Goal: Task Accomplishment & Management: Manage account settings

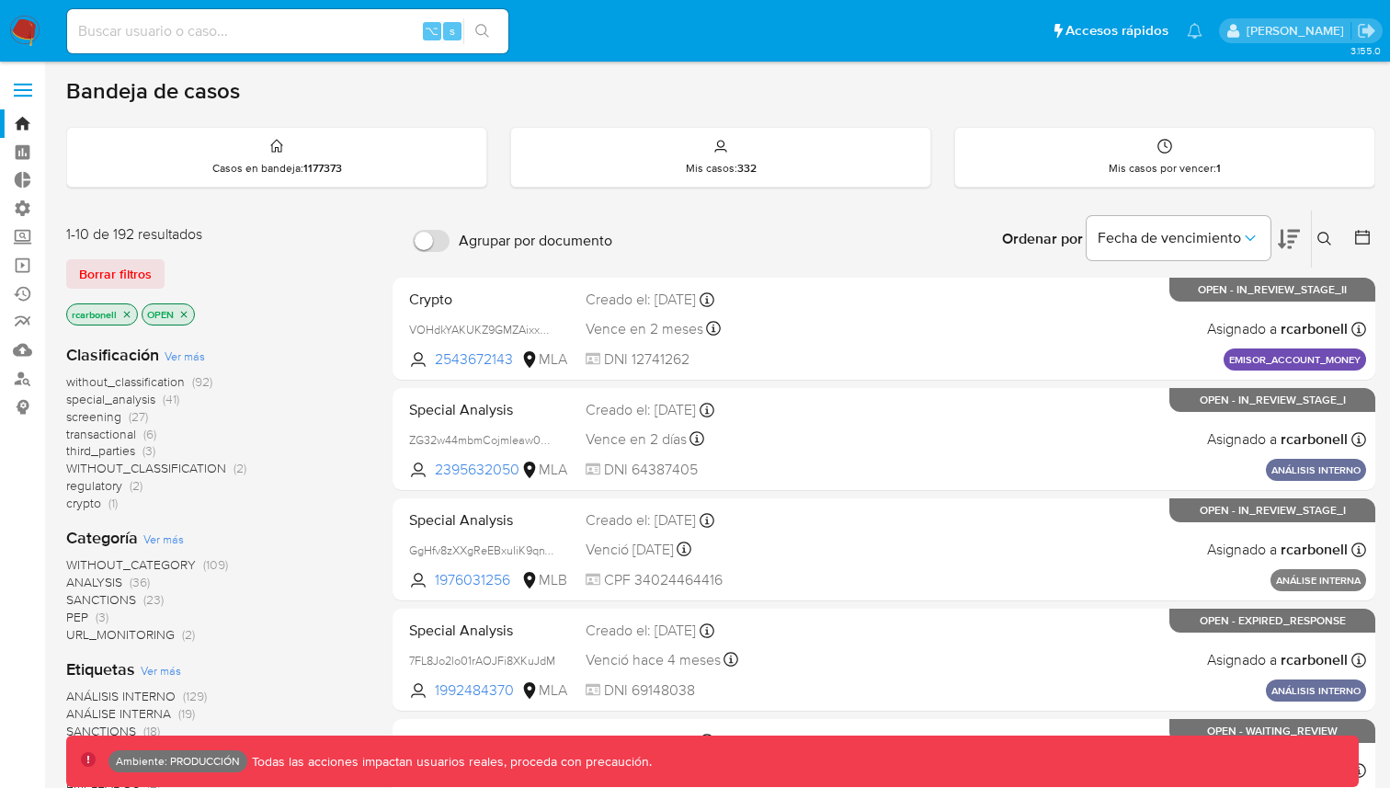
click at [32, 85] on label at bounding box center [23, 90] width 46 height 39
click at [0, 0] on input "checkbox" at bounding box center [0, 0] width 0 height 0
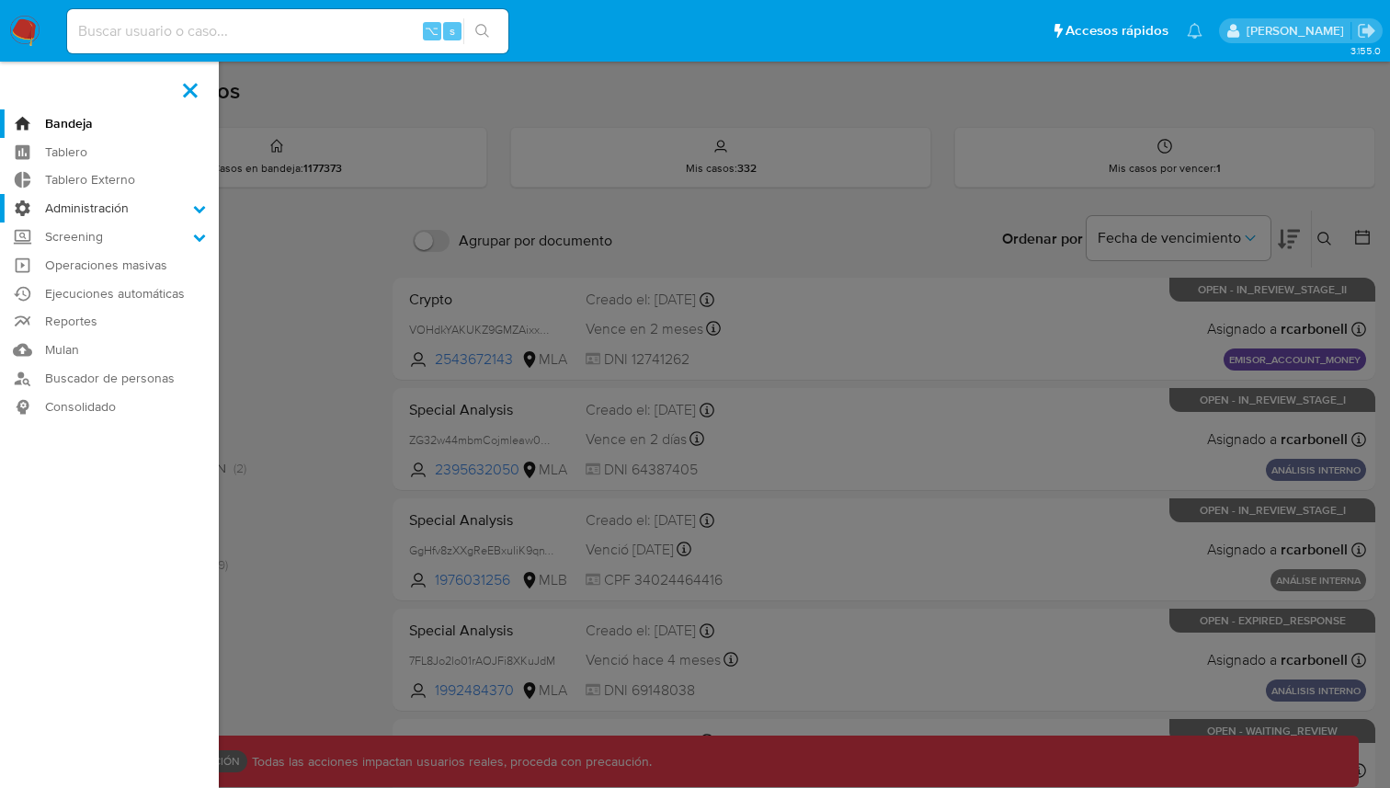
click at [110, 198] on label "Administración" at bounding box center [109, 208] width 219 height 29
click at [0, 0] on input "Administración" at bounding box center [0, 0] width 0 height 0
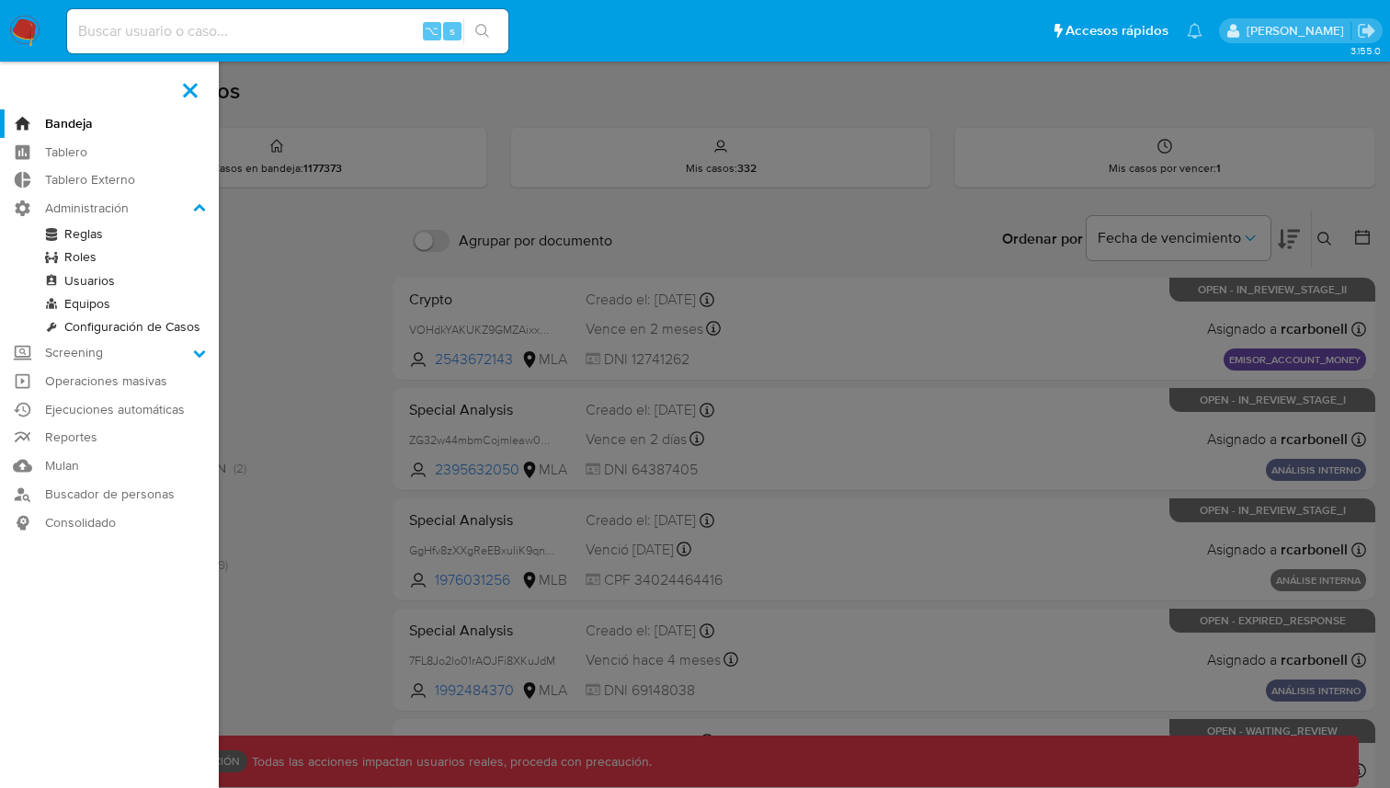
click at [80, 255] on link "Roles" at bounding box center [109, 256] width 219 height 23
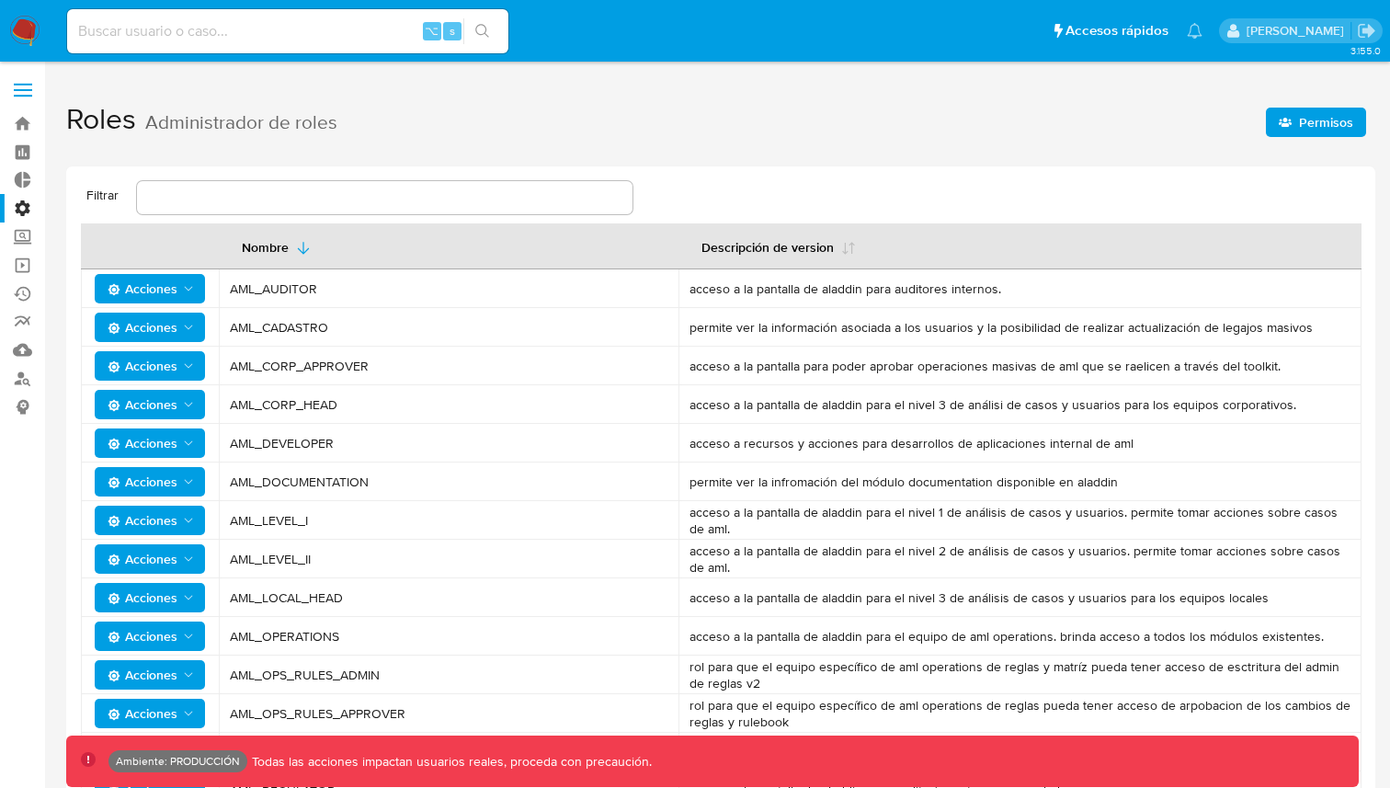
click at [1304, 118] on span "Permisos" at bounding box center [1326, 122] width 54 height 29
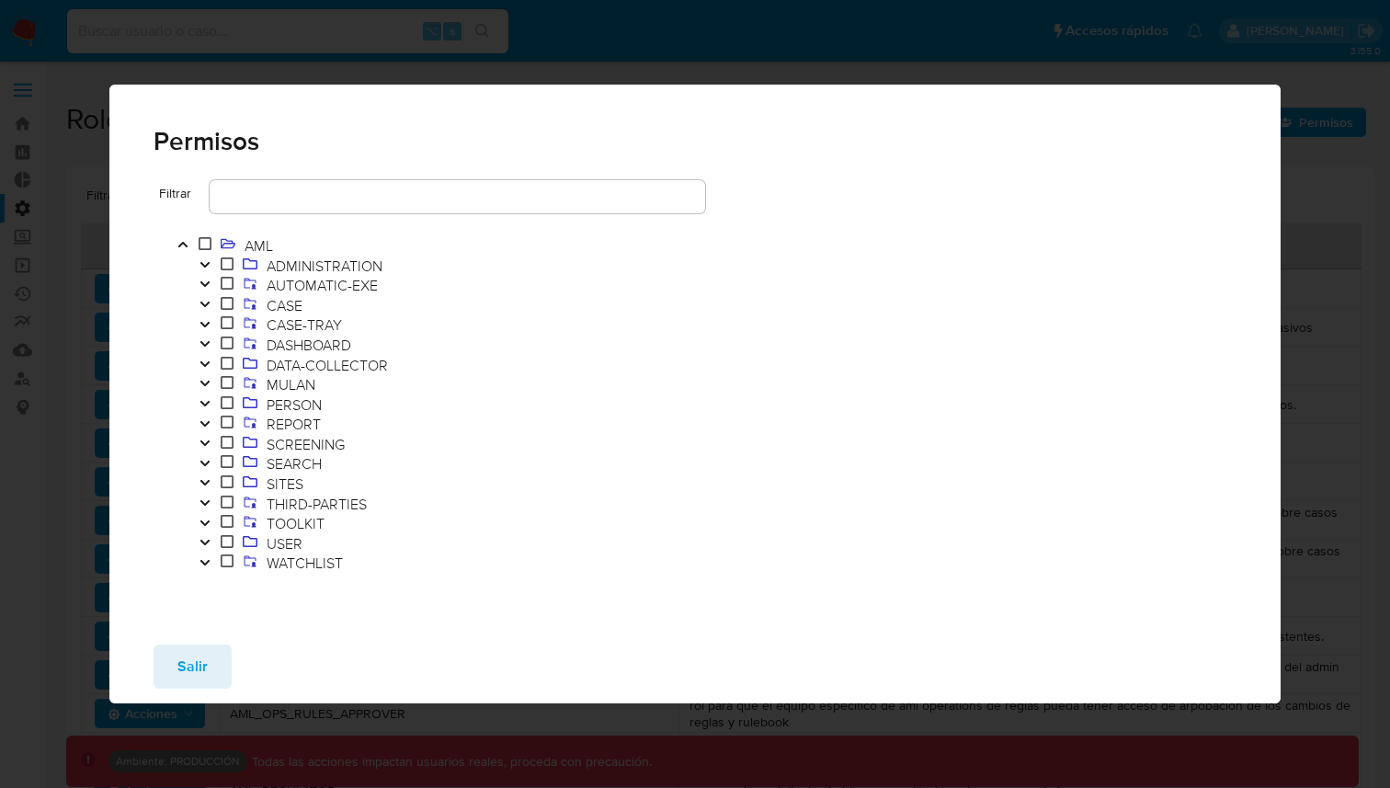
click at [206, 299] on icon "Toggle" at bounding box center [205, 304] width 13 height 11
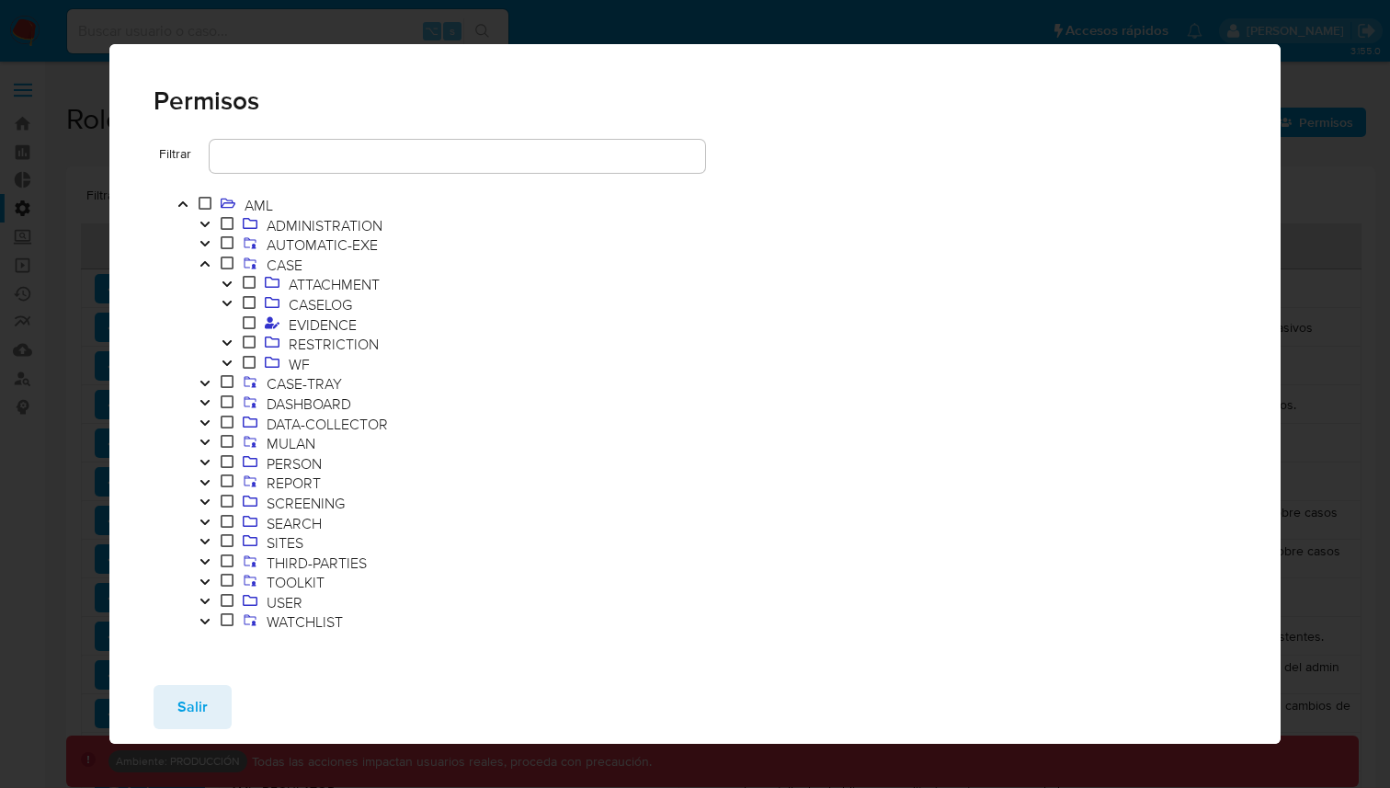
click at [225, 349] on button "Toggle" at bounding box center [227, 345] width 22 height 20
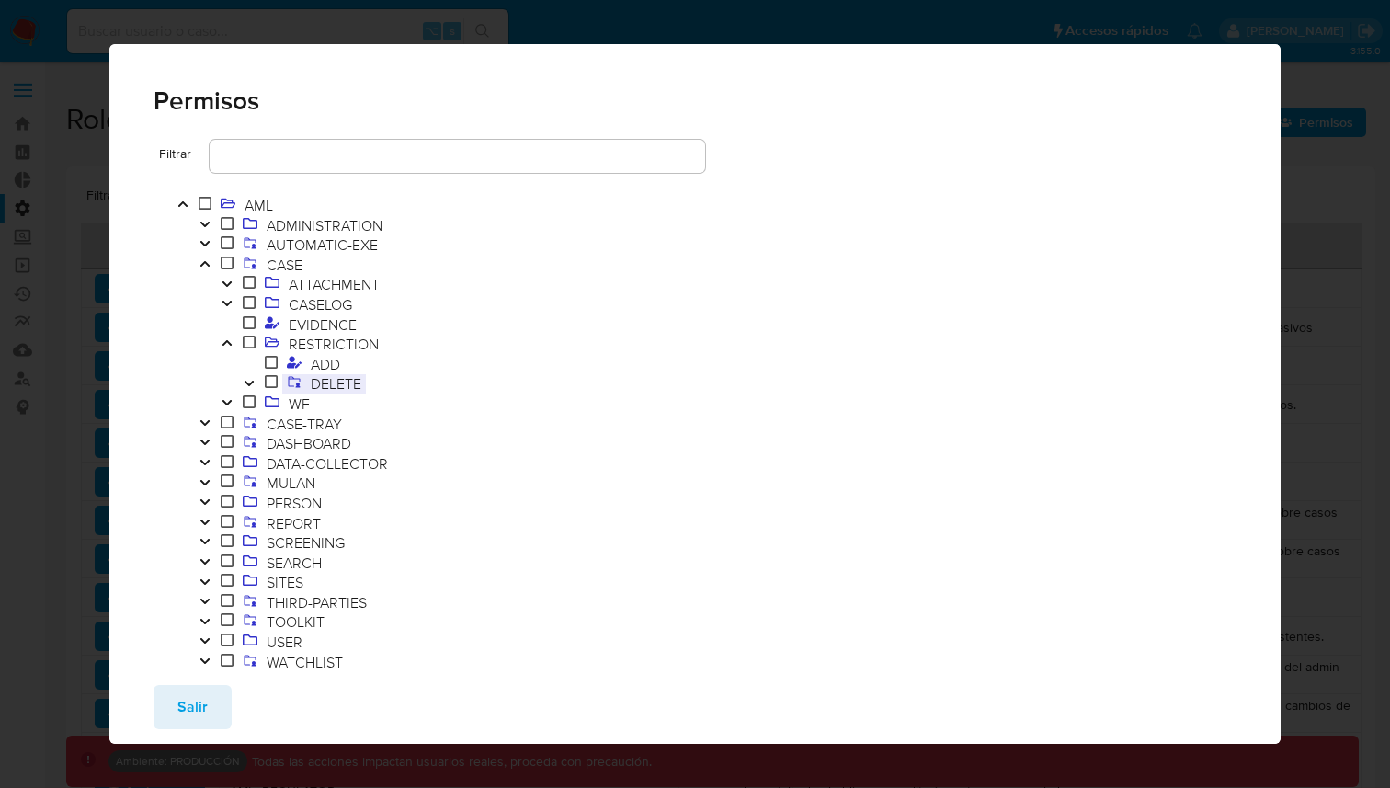
click at [320, 380] on span "DELETE" at bounding box center [336, 383] width 60 height 20
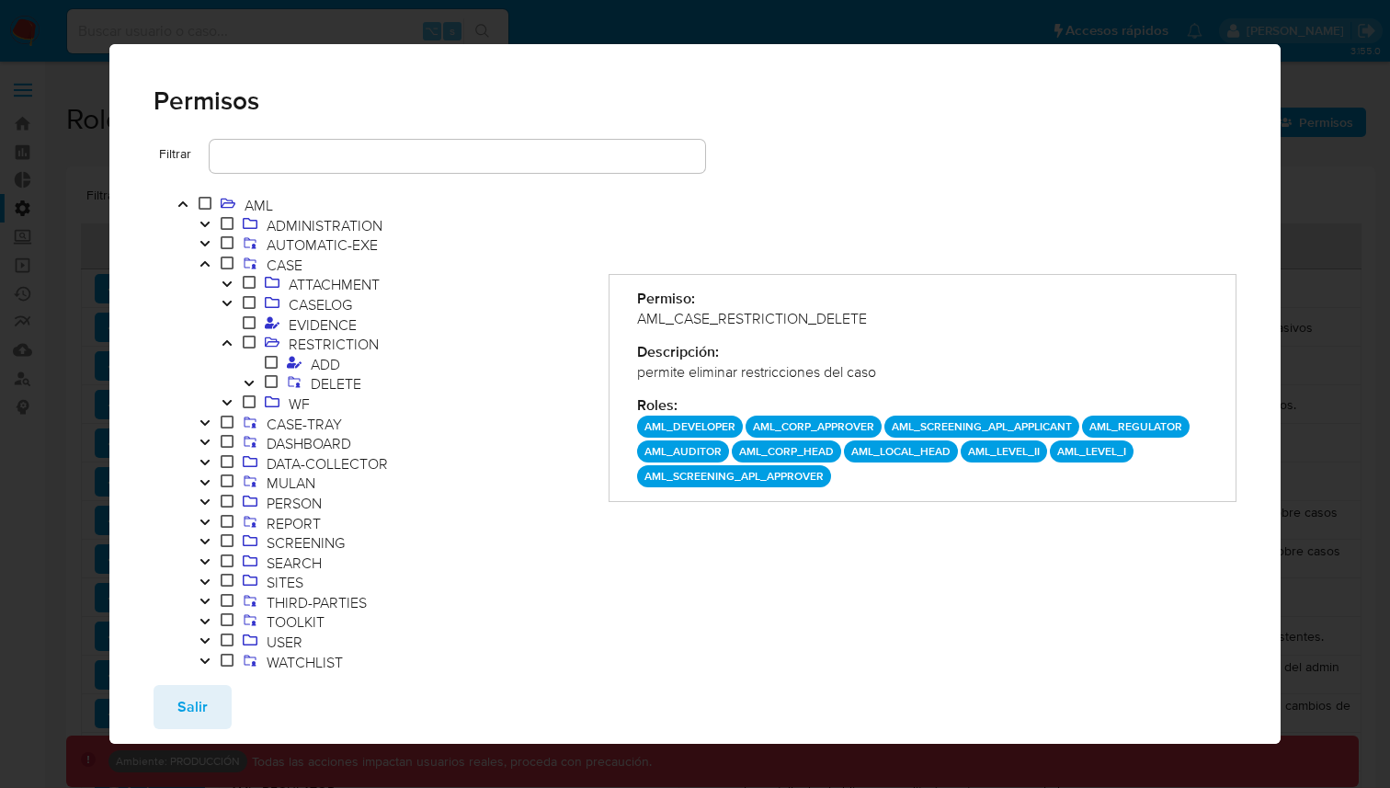
click at [249, 381] on icon "Toggle" at bounding box center [249, 383] width 13 height 11
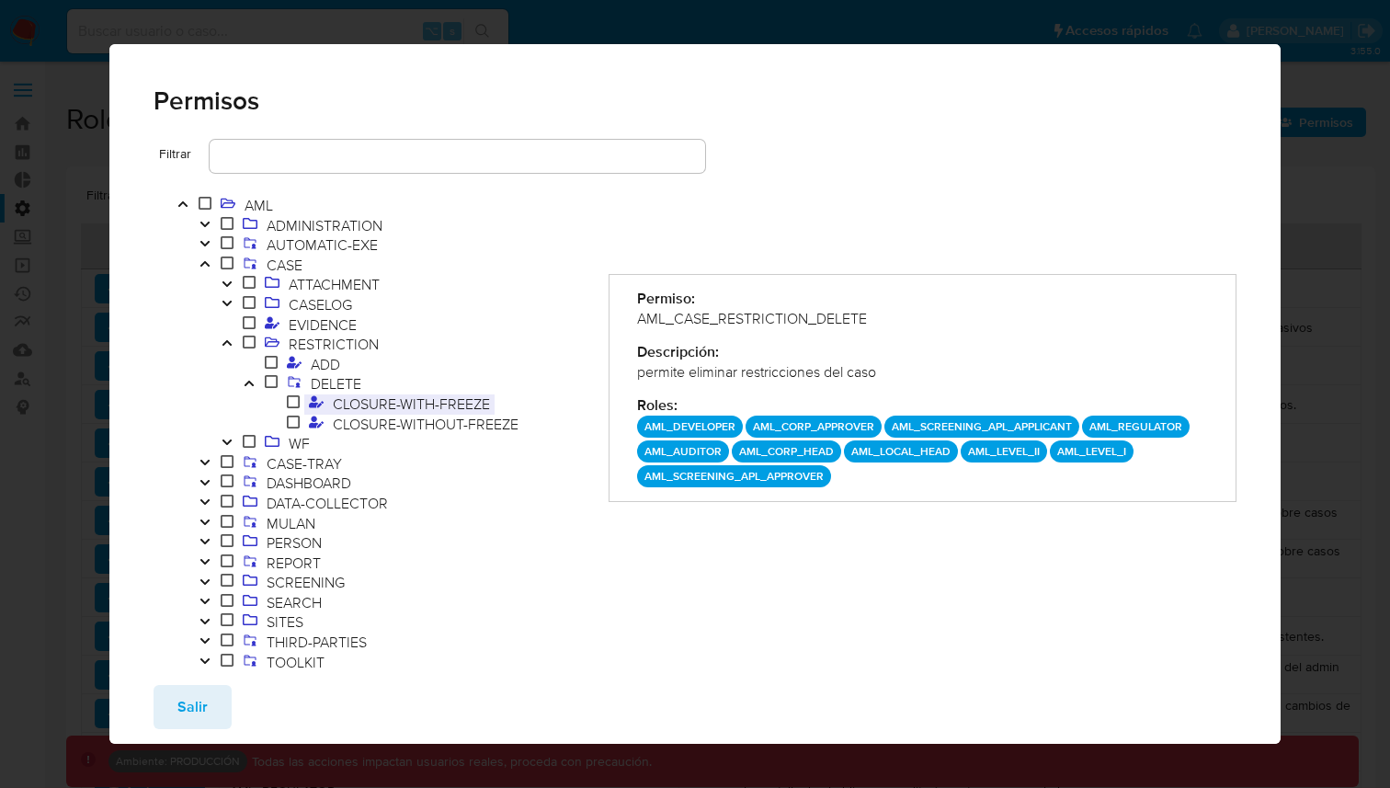
click at [350, 402] on span "CLOSURE-WITH-FREEZE" at bounding box center [411, 404] width 166 height 20
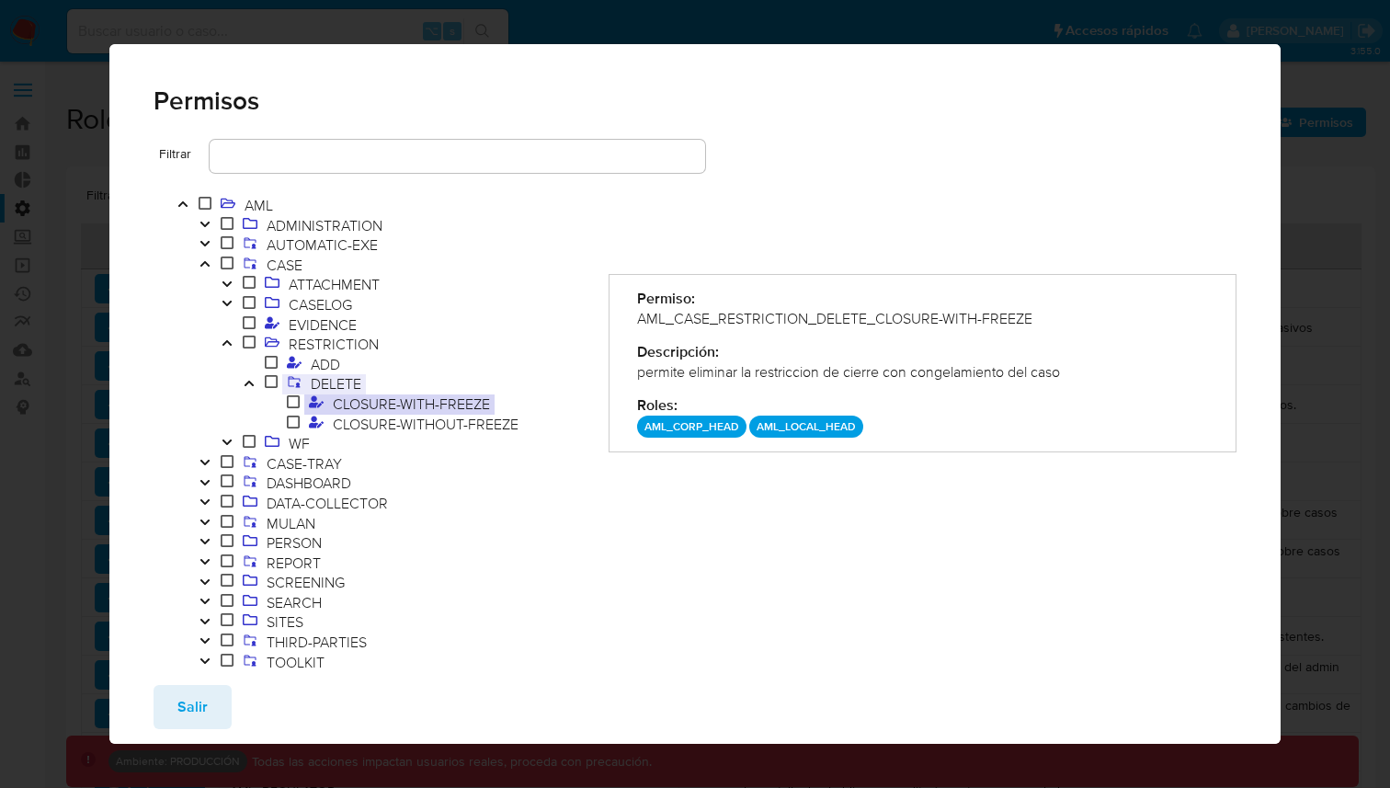
click at [335, 387] on span "DELETE" at bounding box center [336, 383] width 60 height 20
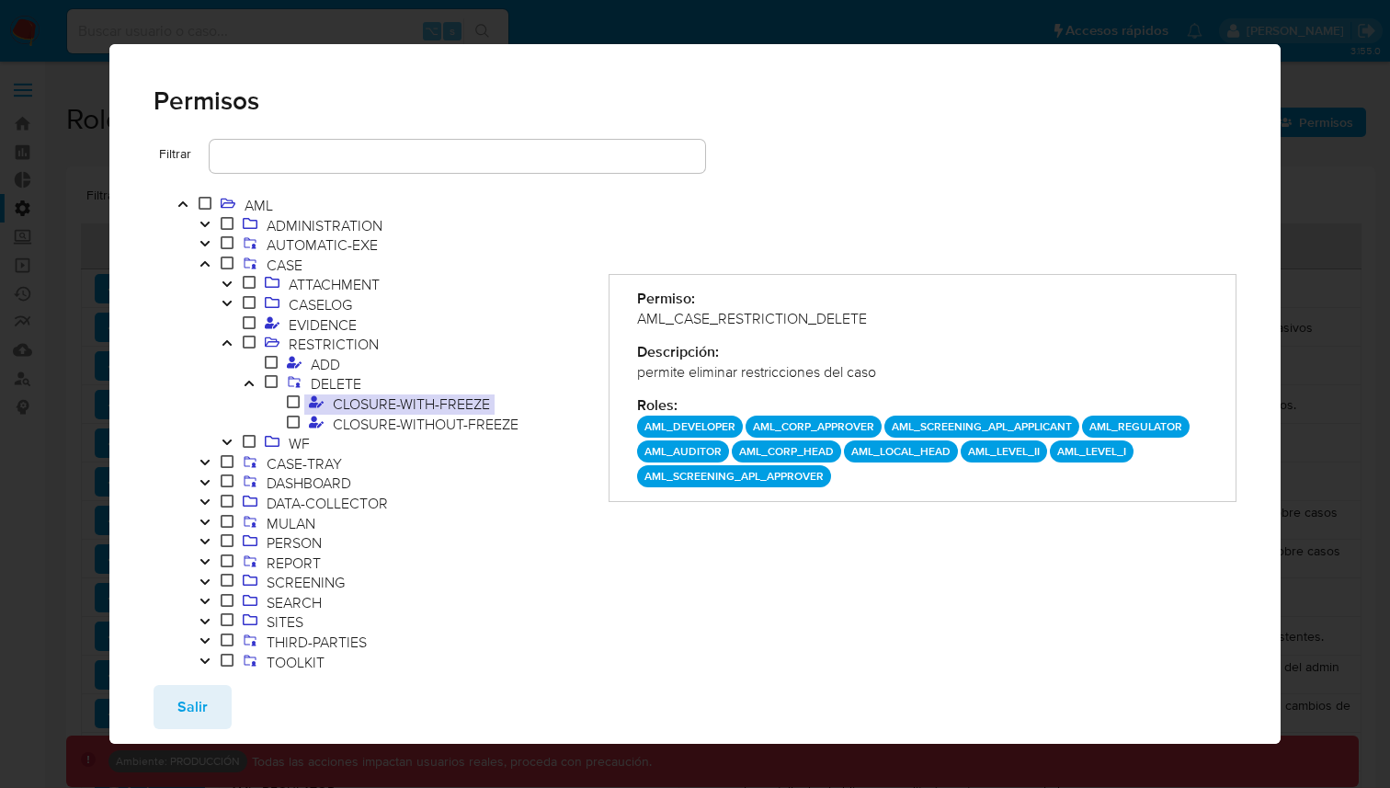
click at [339, 401] on span "CLOSURE-WITH-FREEZE" at bounding box center [411, 404] width 166 height 20
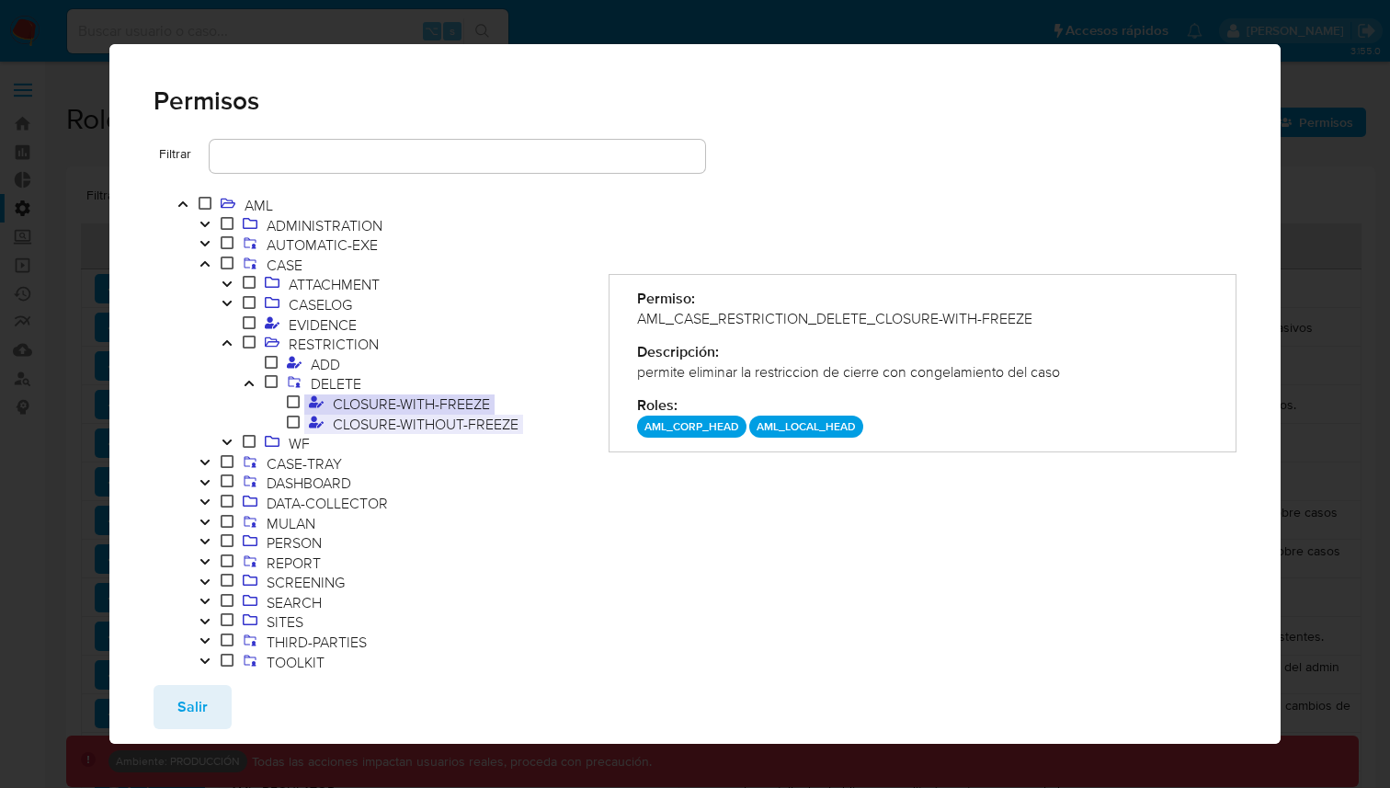
click at [356, 428] on span "CLOSURE-WITHOUT-FREEZE" at bounding box center [425, 424] width 195 height 20
click at [342, 406] on span "CLOSURE-WITH-FREEZE" at bounding box center [411, 404] width 166 height 20
click at [363, 404] on span "CLOSURE-WITH-FREEZE" at bounding box center [411, 404] width 166 height 20
click at [371, 427] on span "CLOSURE-WITHOUT-FREEZE" at bounding box center [425, 424] width 195 height 20
click at [374, 405] on span "CLOSURE-WITH-FREEZE" at bounding box center [411, 404] width 166 height 20
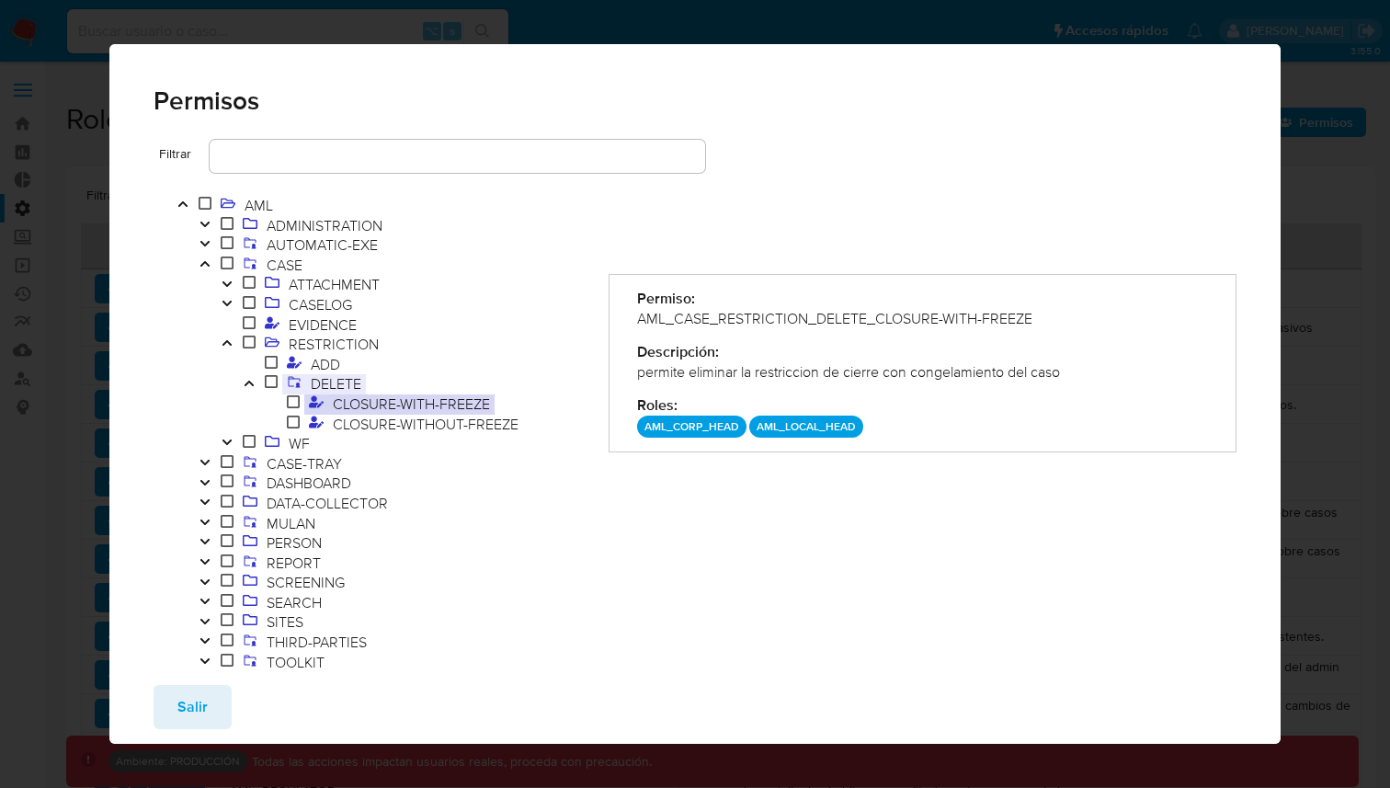
click at [350, 388] on span "DELETE" at bounding box center [336, 383] width 60 height 20
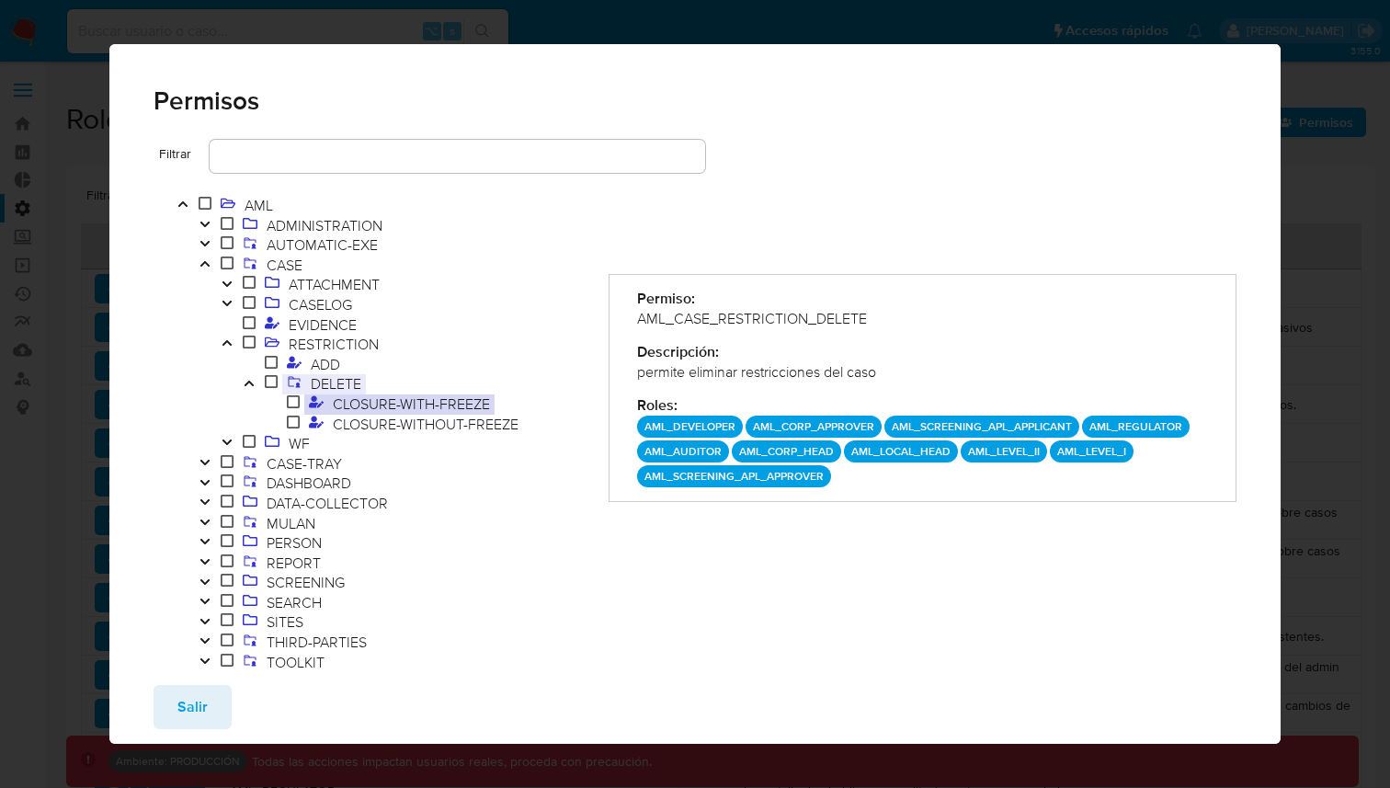
click at [342, 377] on span "DELETE" at bounding box center [336, 383] width 60 height 20
click at [369, 394] on span "CLOSURE-WITH-FREEZE" at bounding box center [411, 404] width 166 height 20
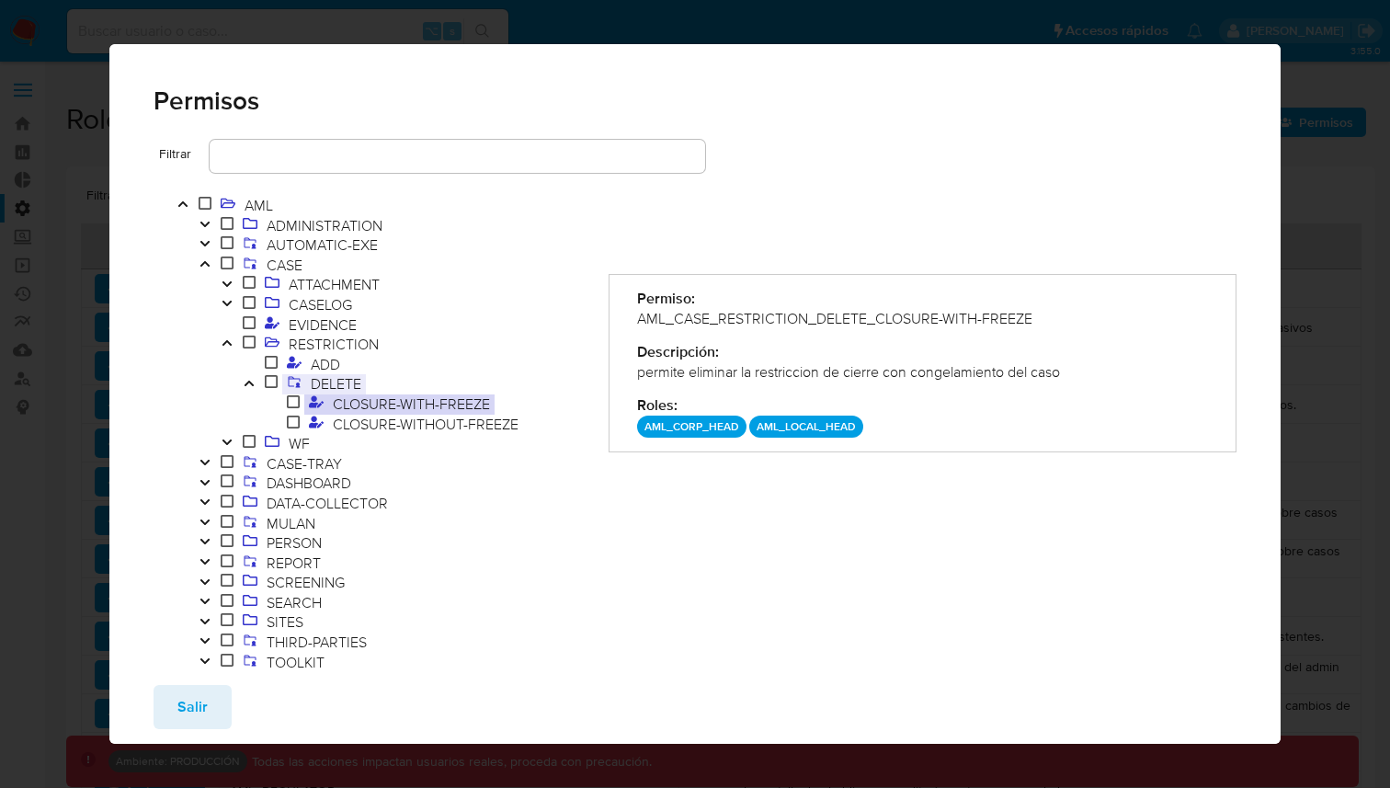
click at [341, 390] on span "DELETE" at bounding box center [336, 383] width 60 height 20
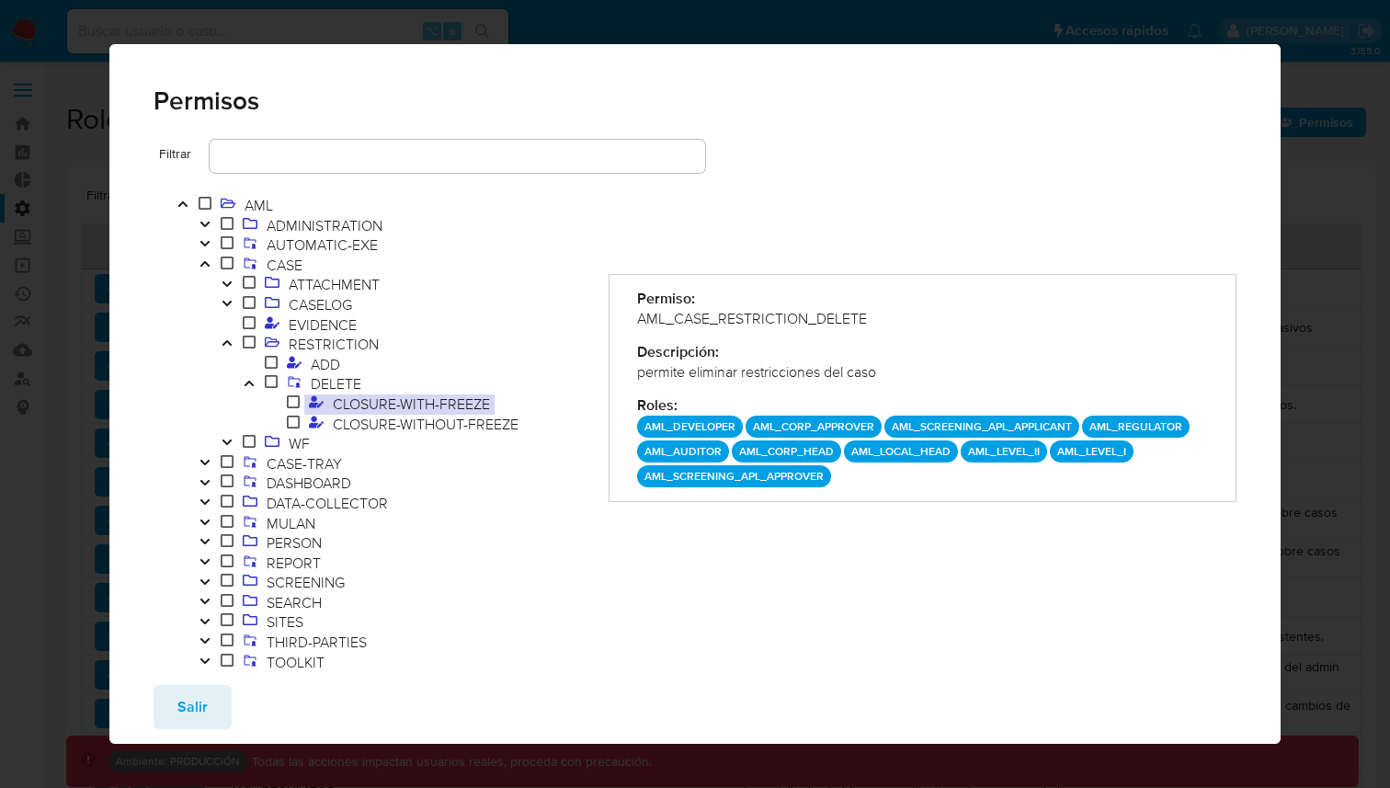
click at [428, 409] on span "CLOSURE-WITH-FREEZE" at bounding box center [411, 404] width 166 height 20
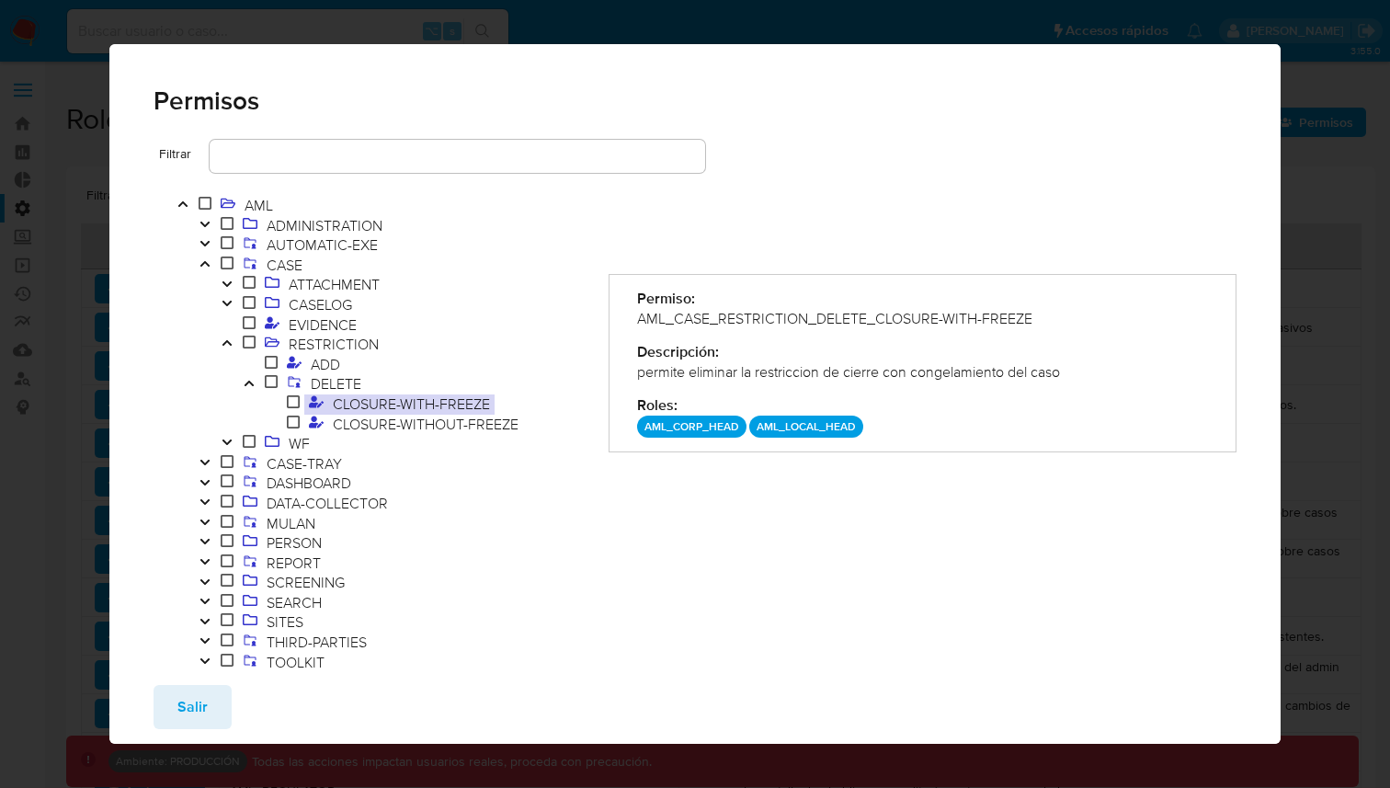
click at [224, 338] on icon "Toggle" at bounding box center [227, 342] width 13 height 11
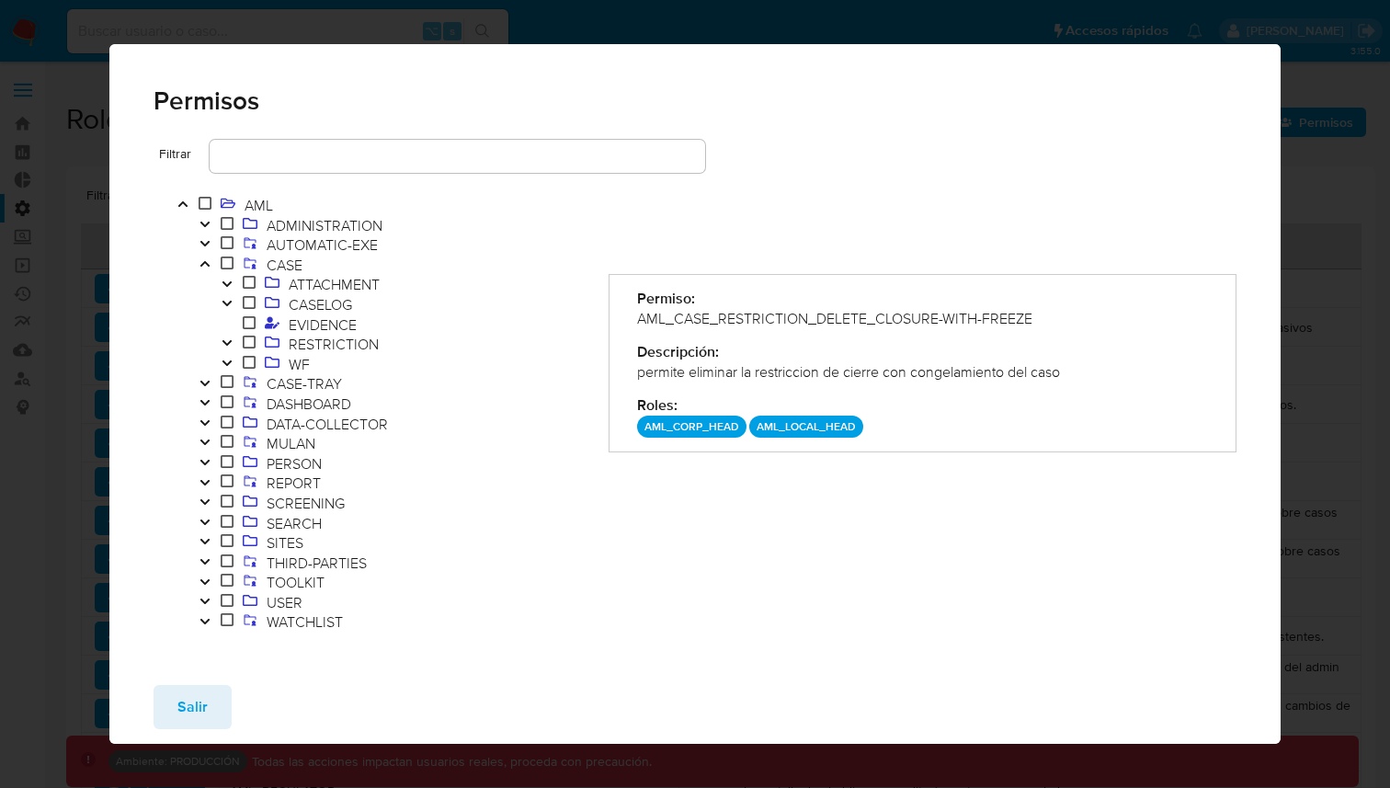
click at [205, 263] on icon "Toggle" at bounding box center [204, 264] width 9 height 6
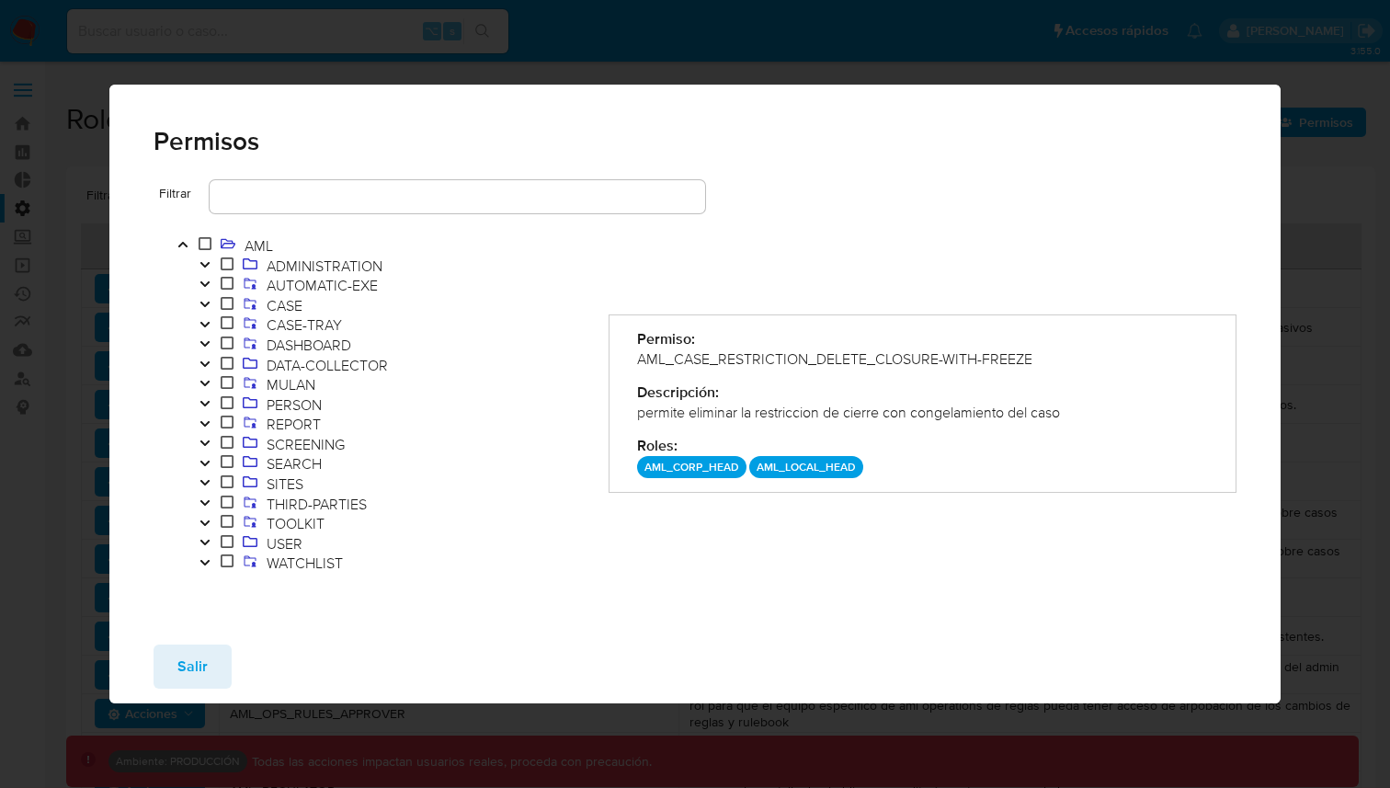
click at [203, 521] on icon "Toggle" at bounding box center [205, 523] width 13 height 11
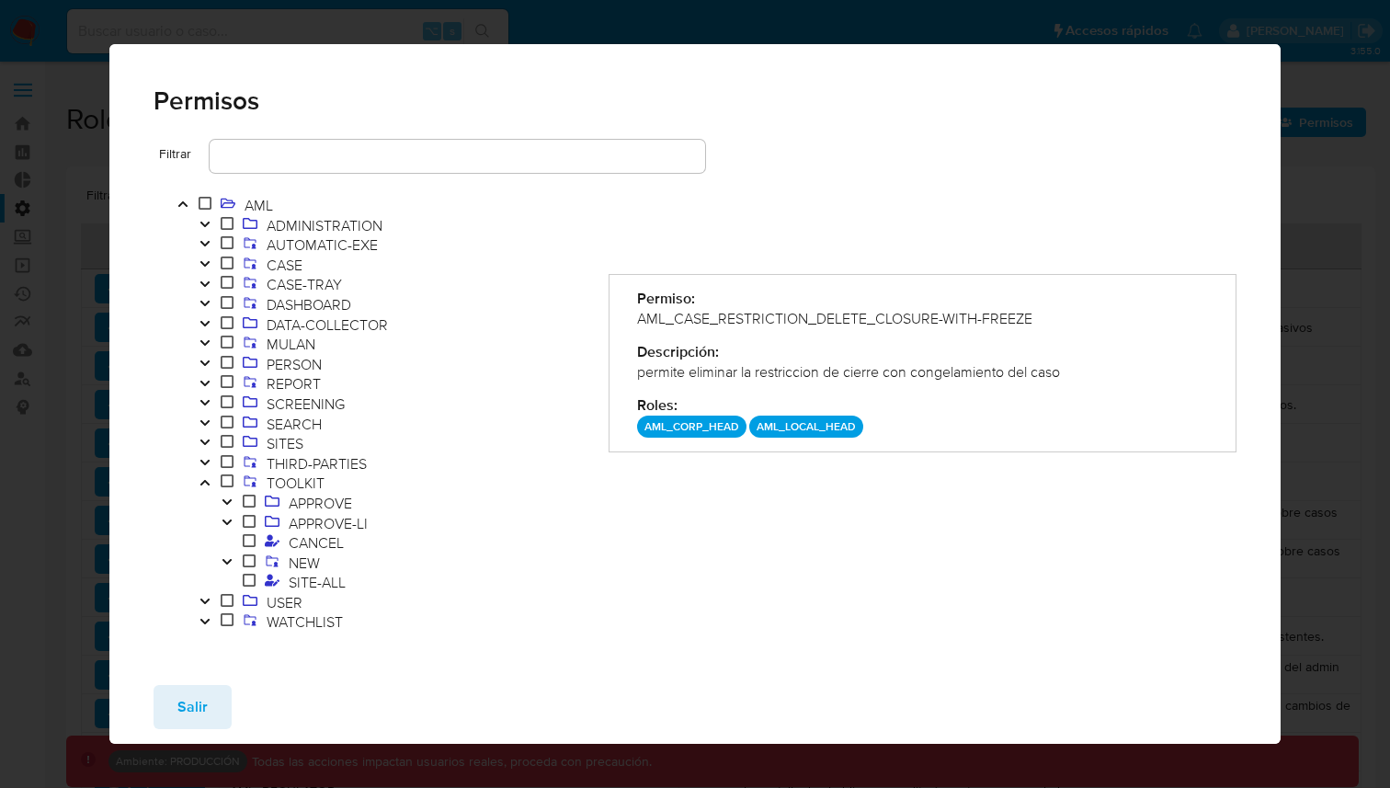
click at [232, 564] on icon "Toggle" at bounding box center [227, 561] width 13 height 11
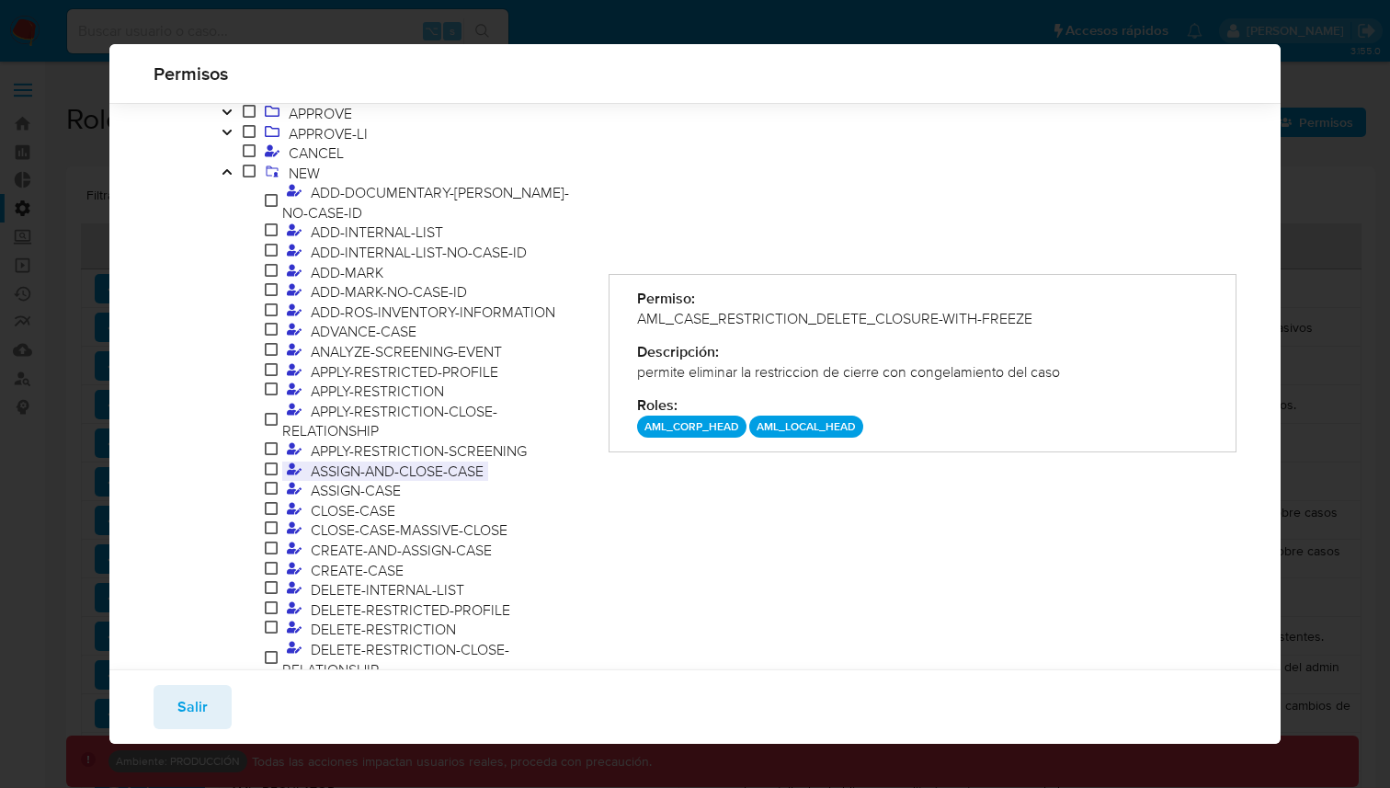
scroll to position [357, 0]
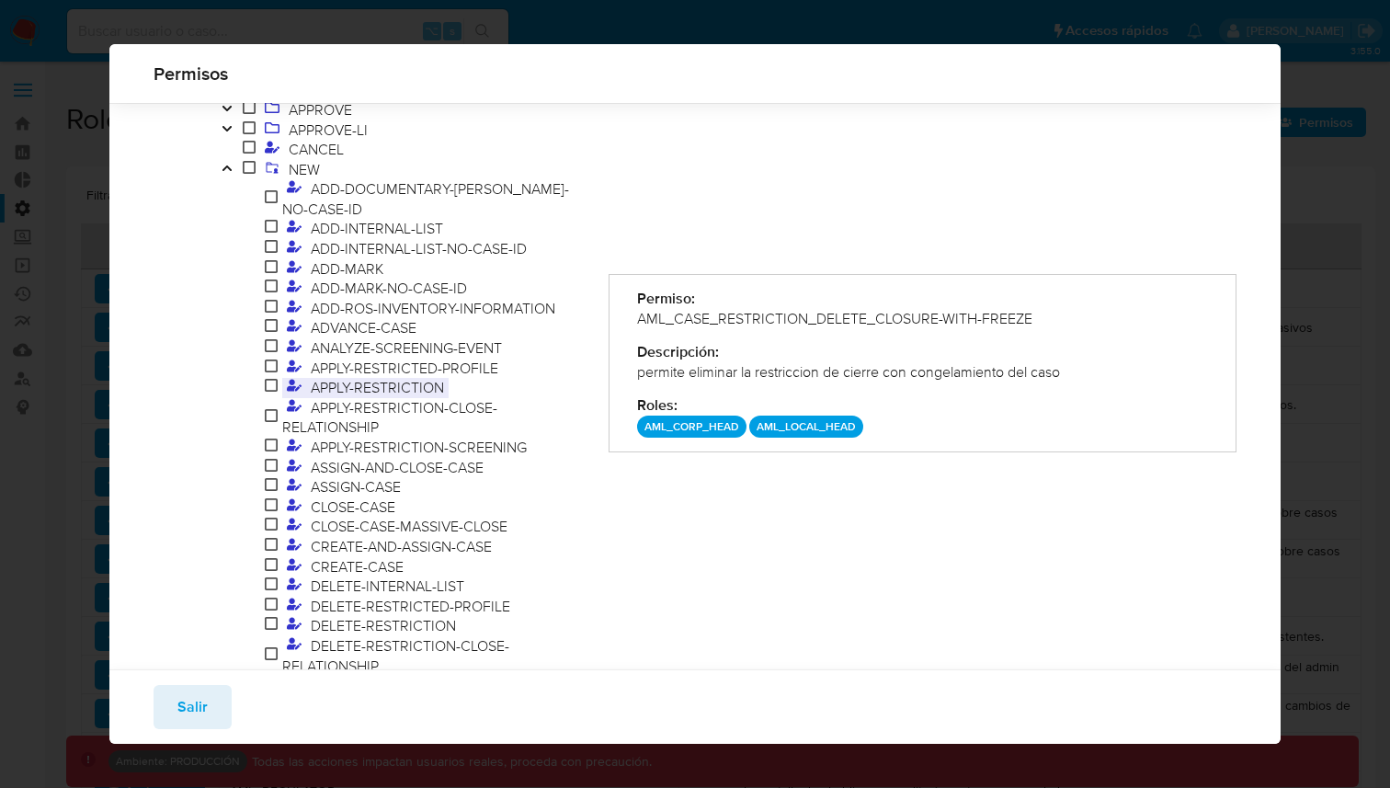
click at [392, 377] on span "APPLY-RESTRICTION" at bounding box center [377, 387] width 143 height 20
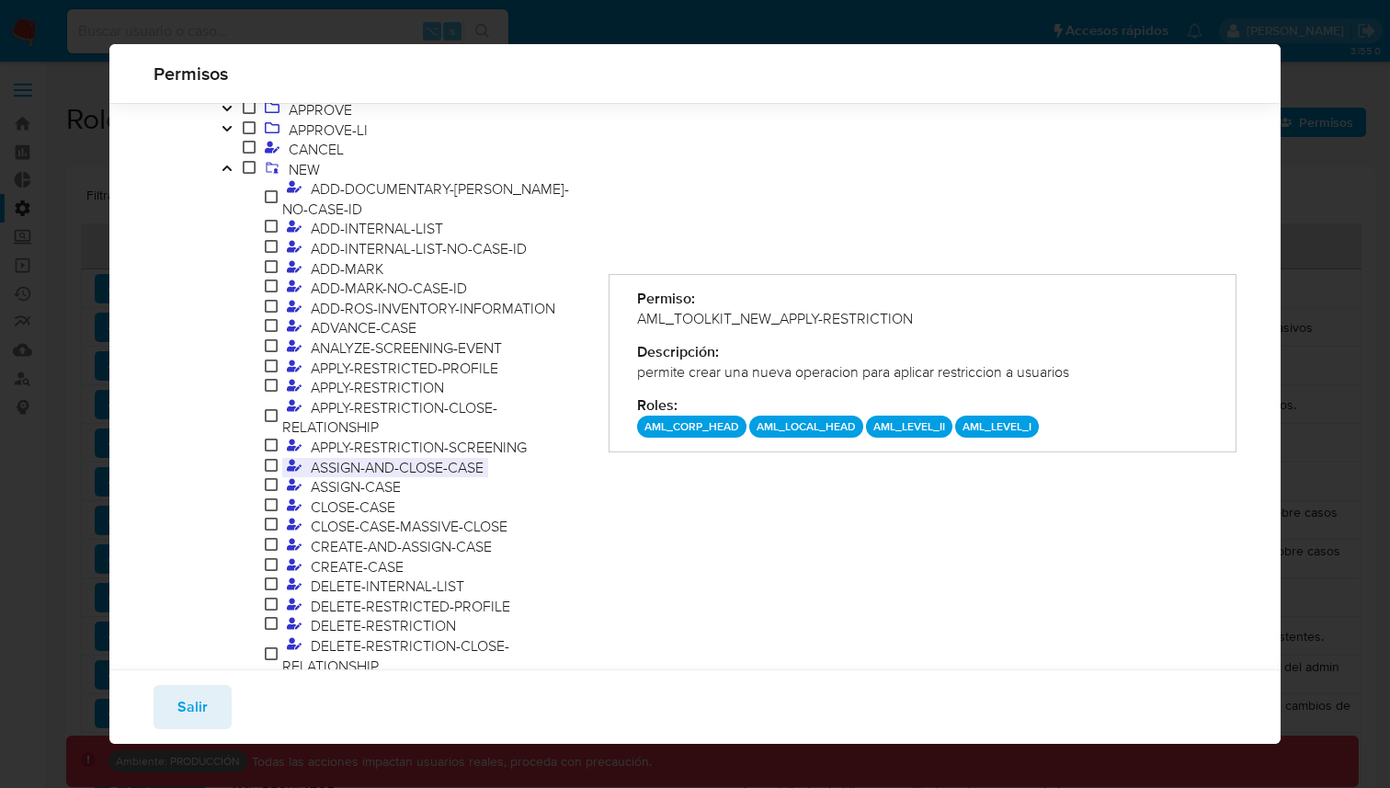
click at [370, 457] on span "ASSIGN-AND-CLOSE-CASE" at bounding box center [397, 467] width 182 height 20
click at [366, 437] on span "APPLY-RESTRICTION-SCREENING" at bounding box center [418, 447] width 225 height 20
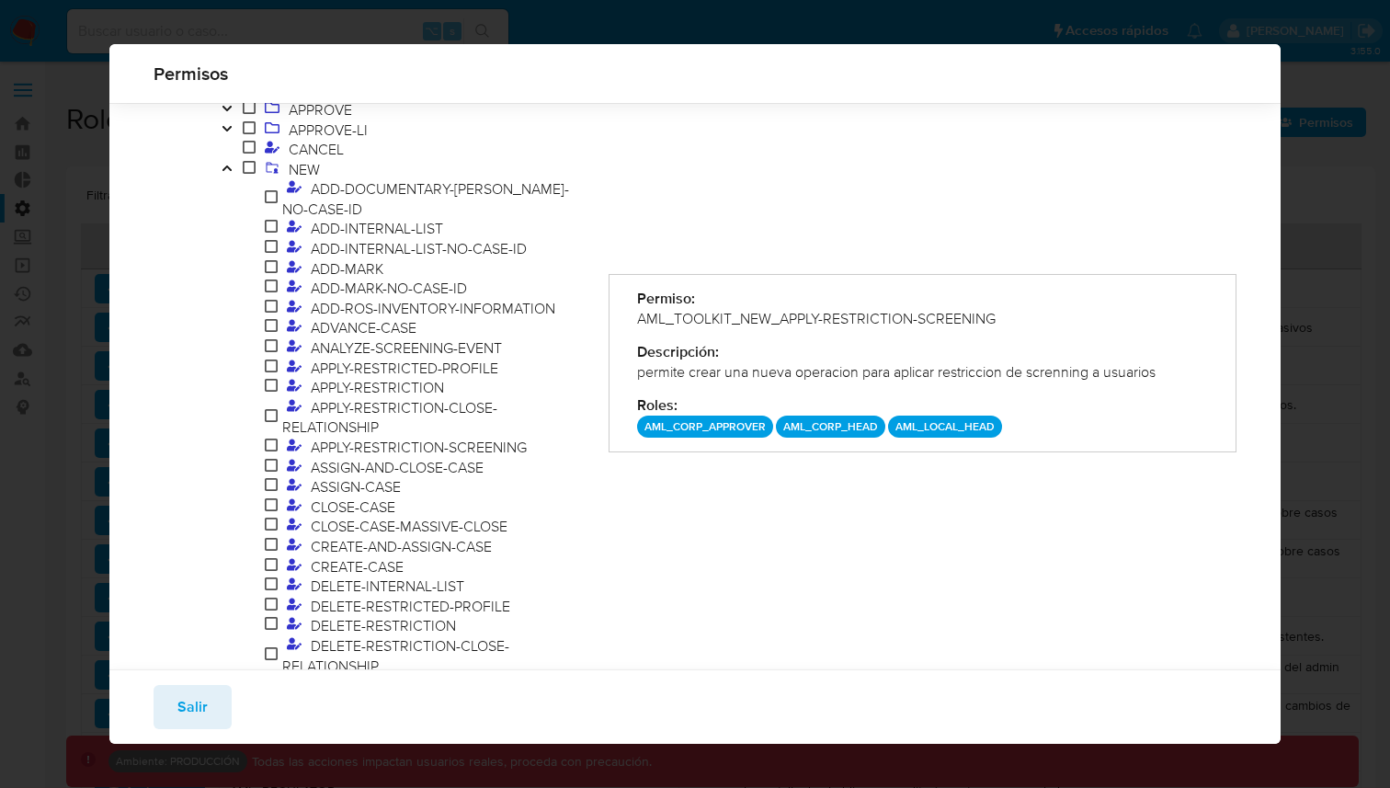
click at [809, 424] on p "AML_CORP_HEAD" at bounding box center [830, 427] width 109 height 22
click at [915, 438] on div "Permiso: AML_TOOLKIT_NEW_APPLY-RESTRICTION-SCREENING Descripción: permite crear…" at bounding box center [923, 363] width 628 height 178
click at [744, 426] on p "AML_CORP_APPROVER" at bounding box center [705, 427] width 136 height 22
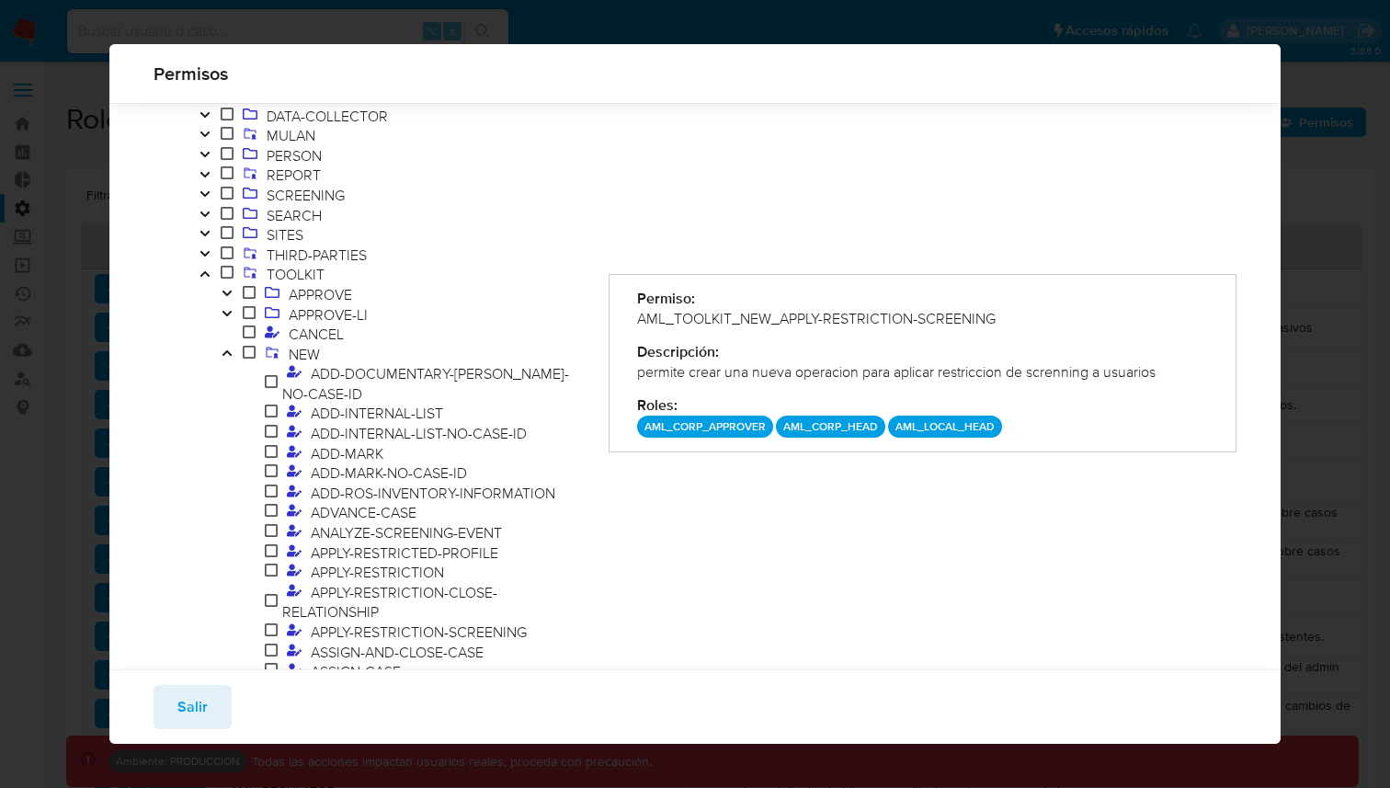
scroll to position [173, 0]
click at [405, 621] on span "APPLY-RESTRICTION-SCREENING" at bounding box center [418, 631] width 225 height 20
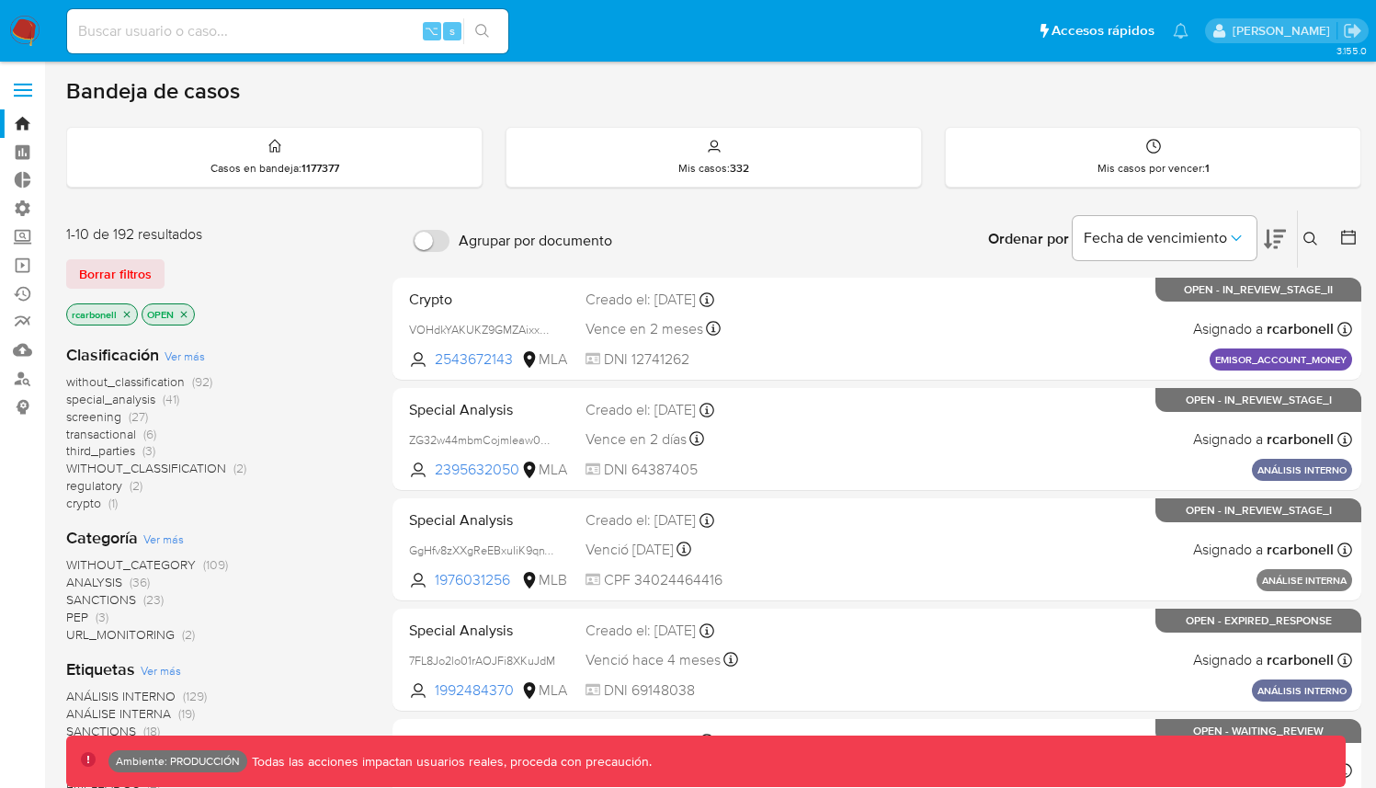
click at [19, 95] on span at bounding box center [23, 96] width 18 height 3
click at [0, 0] on input "checkbox" at bounding box center [0, 0] width 0 height 0
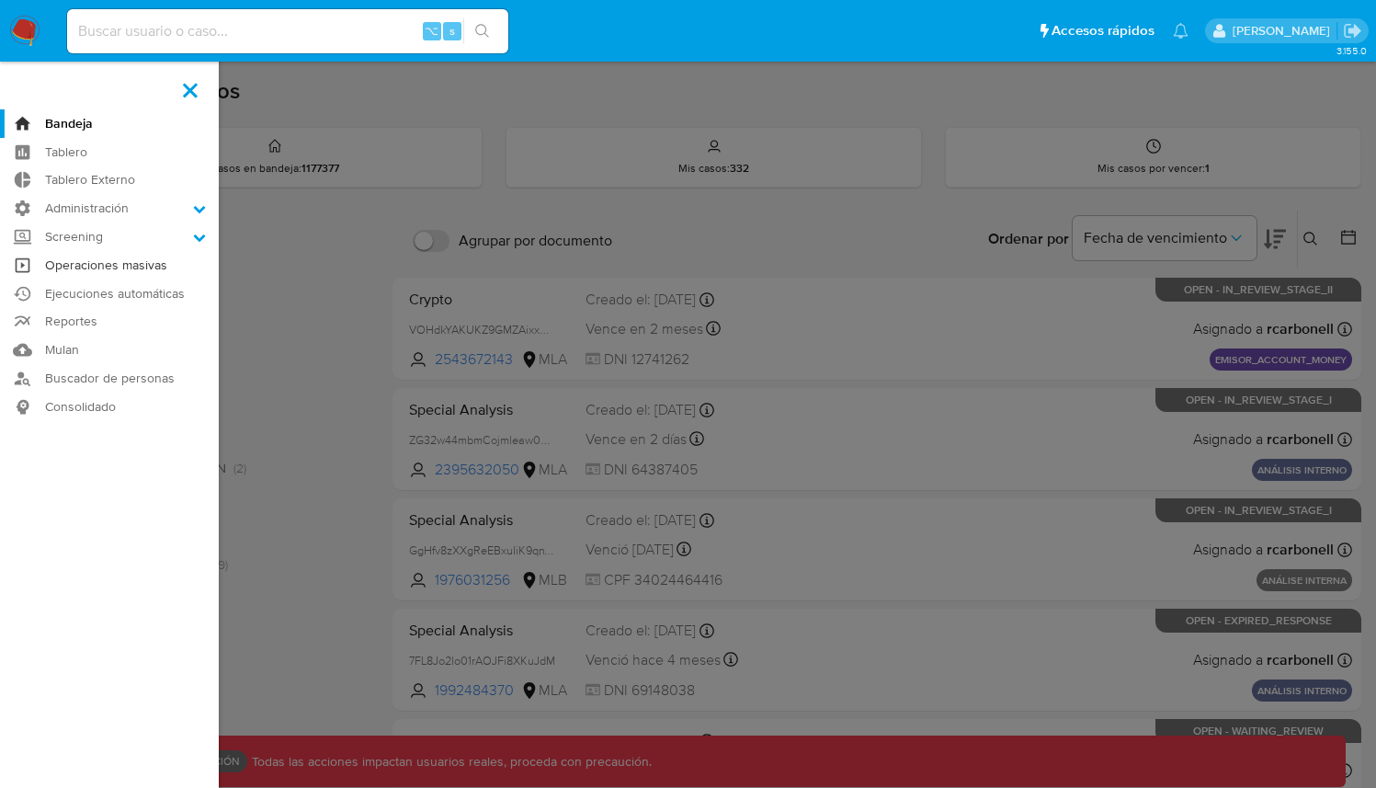
click at [129, 261] on link "Operaciones masivas" at bounding box center [109, 265] width 219 height 29
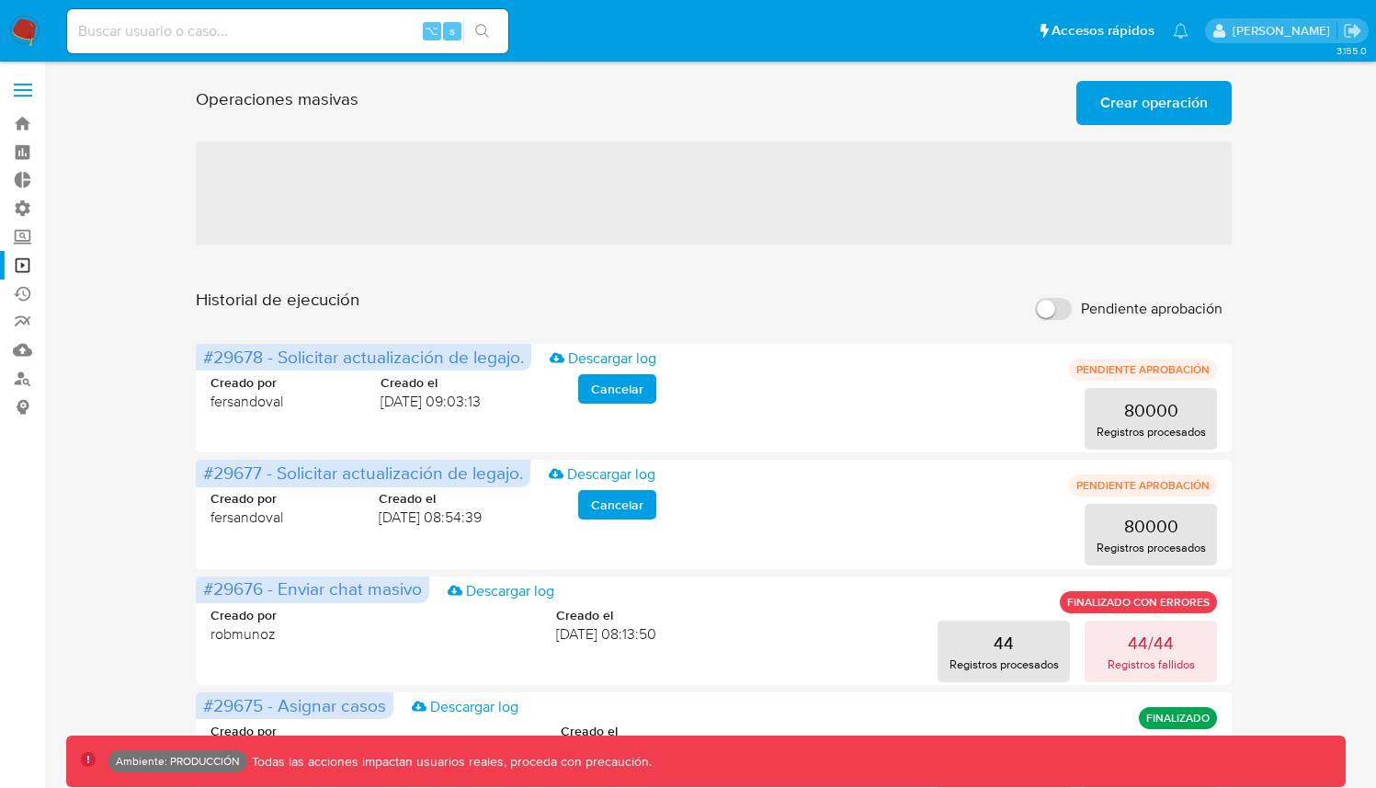
click at [1176, 670] on p "Registros fallidos" at bounding box center [1151, 664] width 87 height 17
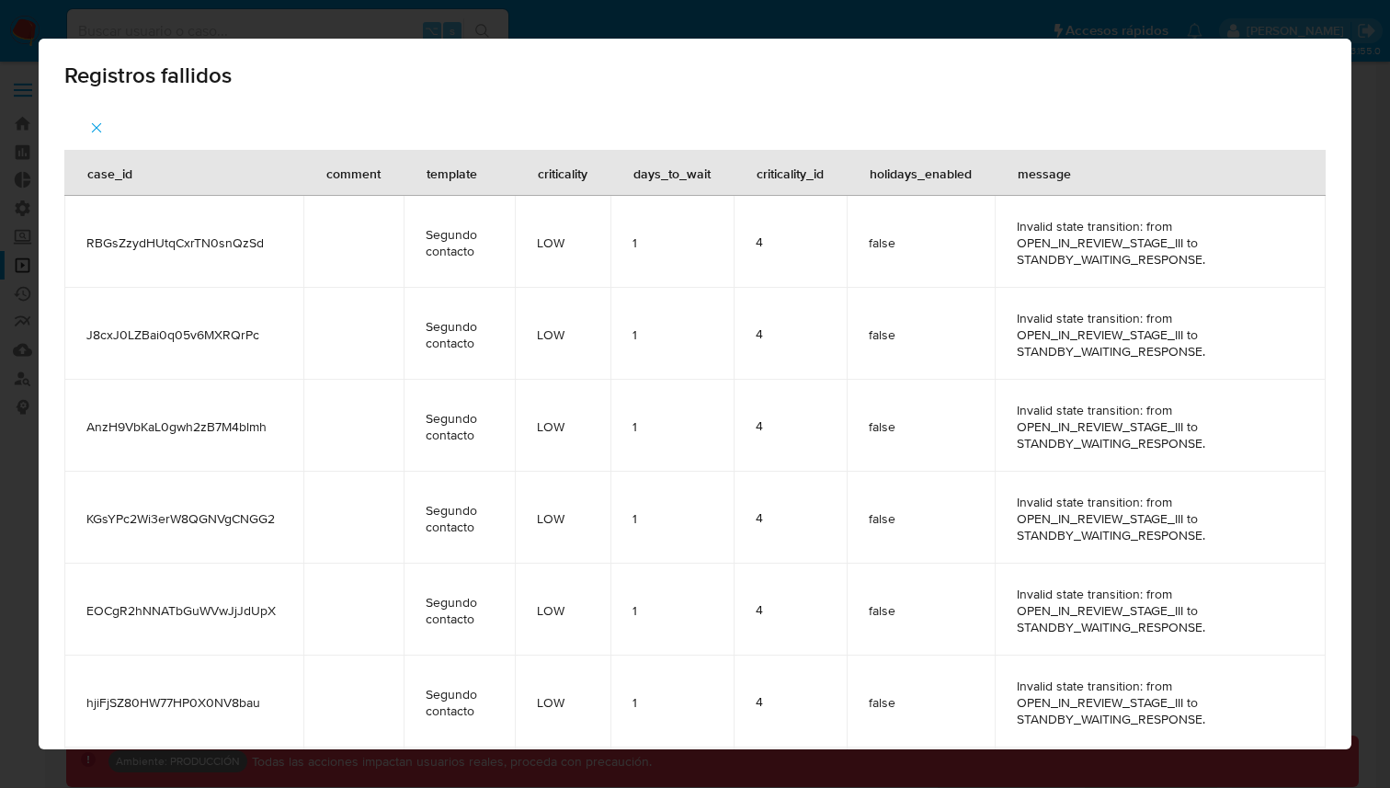
click at [93, 129] on icon "button" at bounding box center [96, 128] width 17 height 17
